Goal: Task Accomplishment & Management: Use online tool/utility

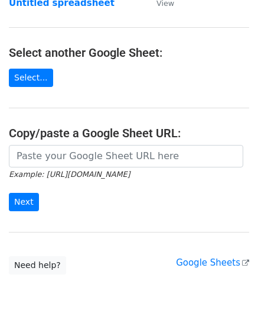
scroll to position [118, 0]
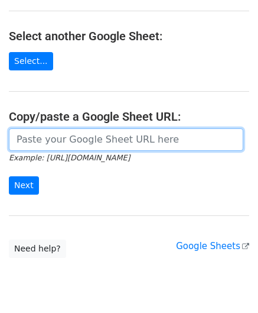
click at [64, 147] on input "url" at bounding box center [126, 139] width 235 height 22
paste input "[URL][DOMAIN_NAME]"
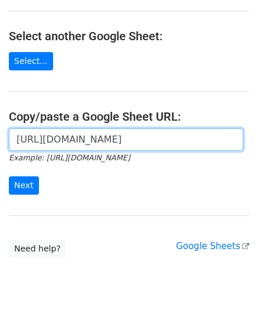
scroll to position [0, 256]
type input "[URL][DOMAIN_NAME]"
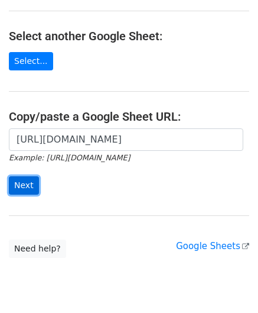
click at [21, 184] on input "Next" at bounding box center [24, 185] width 30 height 18
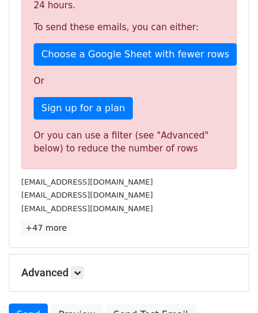
scroll to position [399, 0]
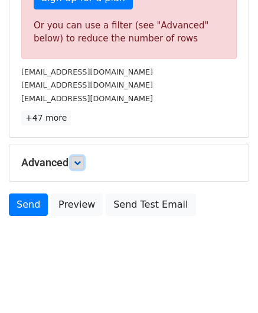
click at [81, 159] on icon at bounding box center [77, 162] width 7 height 7
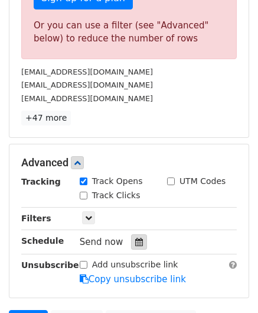
click at [135, 240] on icon at bounding box center [139, 242] width 8 height 8
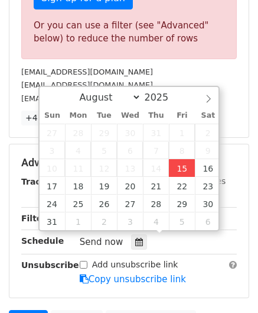
type input "[DATE] 12:00"
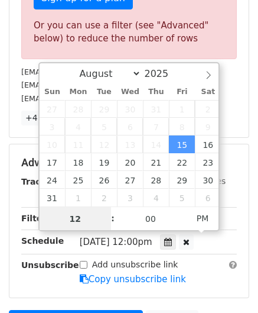
paste input "0"
type input "10"
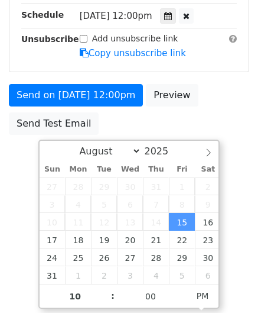
type input "[DATE] 22:00"
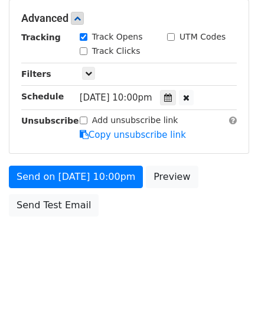
scroll to position [542, 0]
